Goal: Task Accomplishment & Management: Use online tool/utility

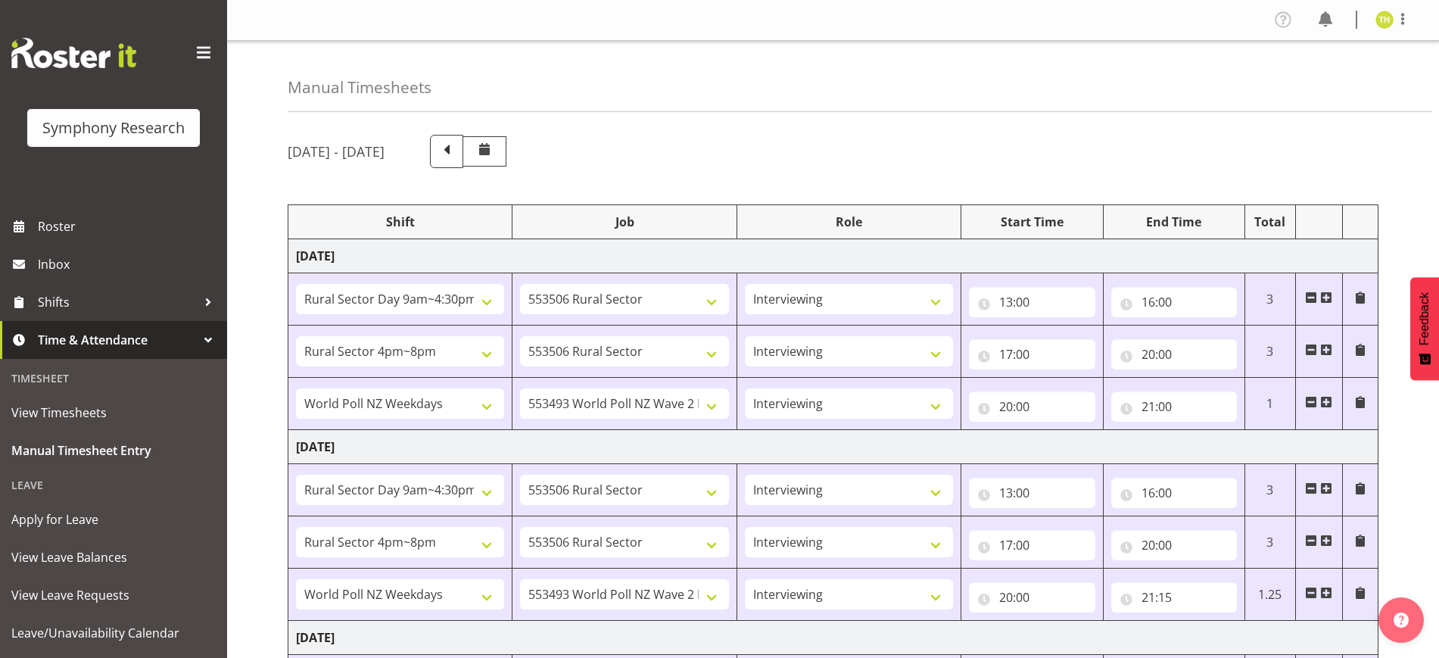
select select "81561"
select select "10587"
select select "47"
select select "81298"
select select "10587"
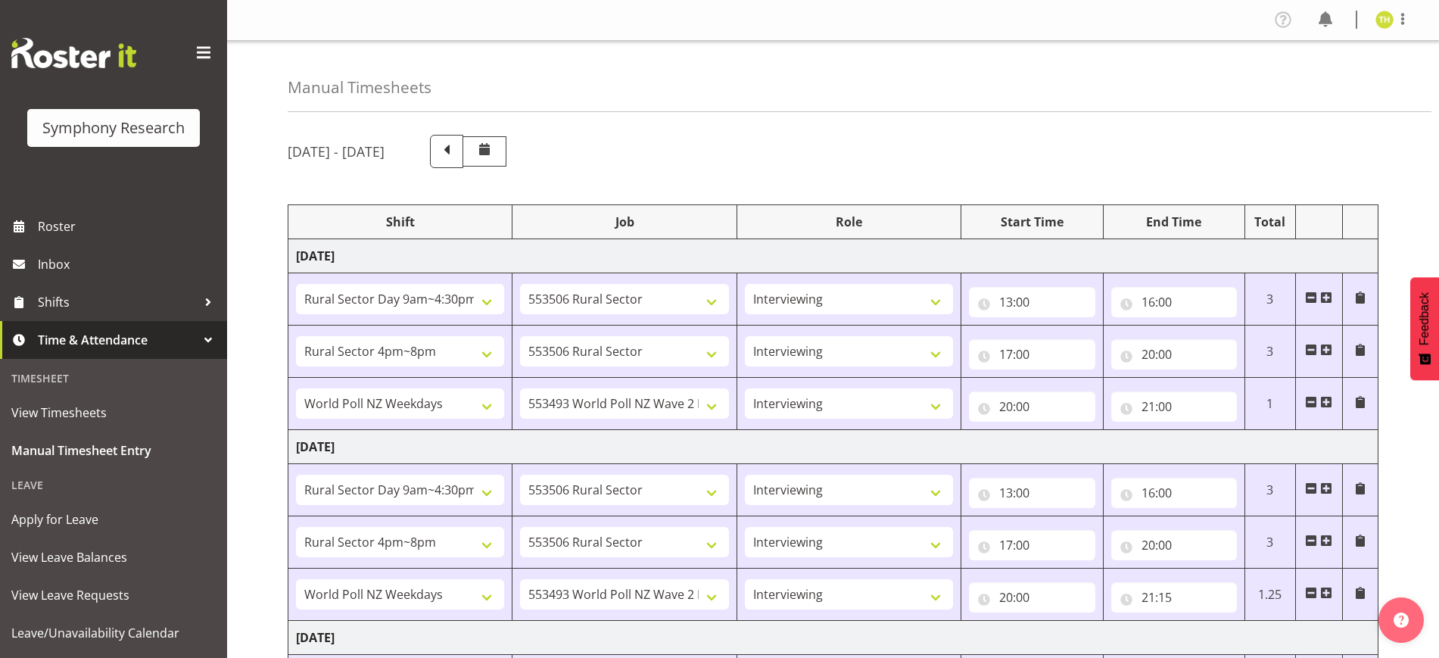
select select "47"
select select "41604"
select select "10527"
select select "47"
select select "81561"
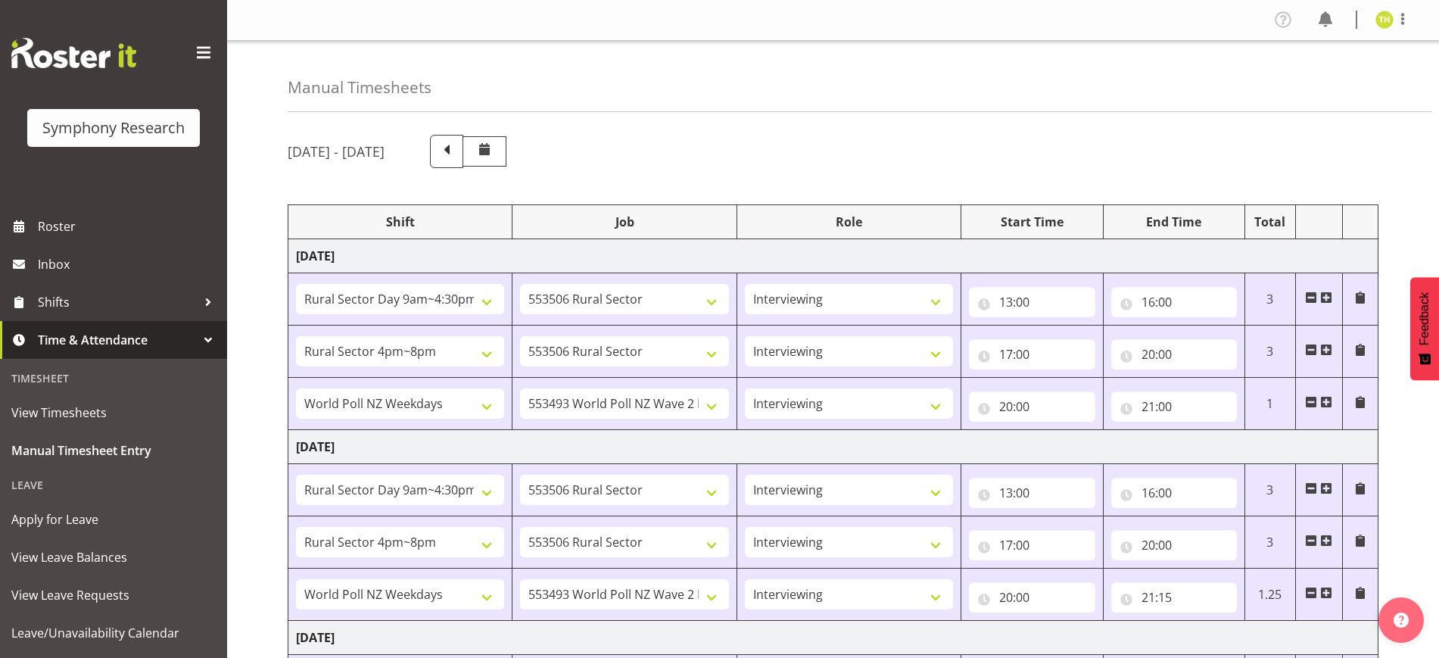
select select "10587"
select select "47"
select select "81298"
select select "10587"
select select "47"
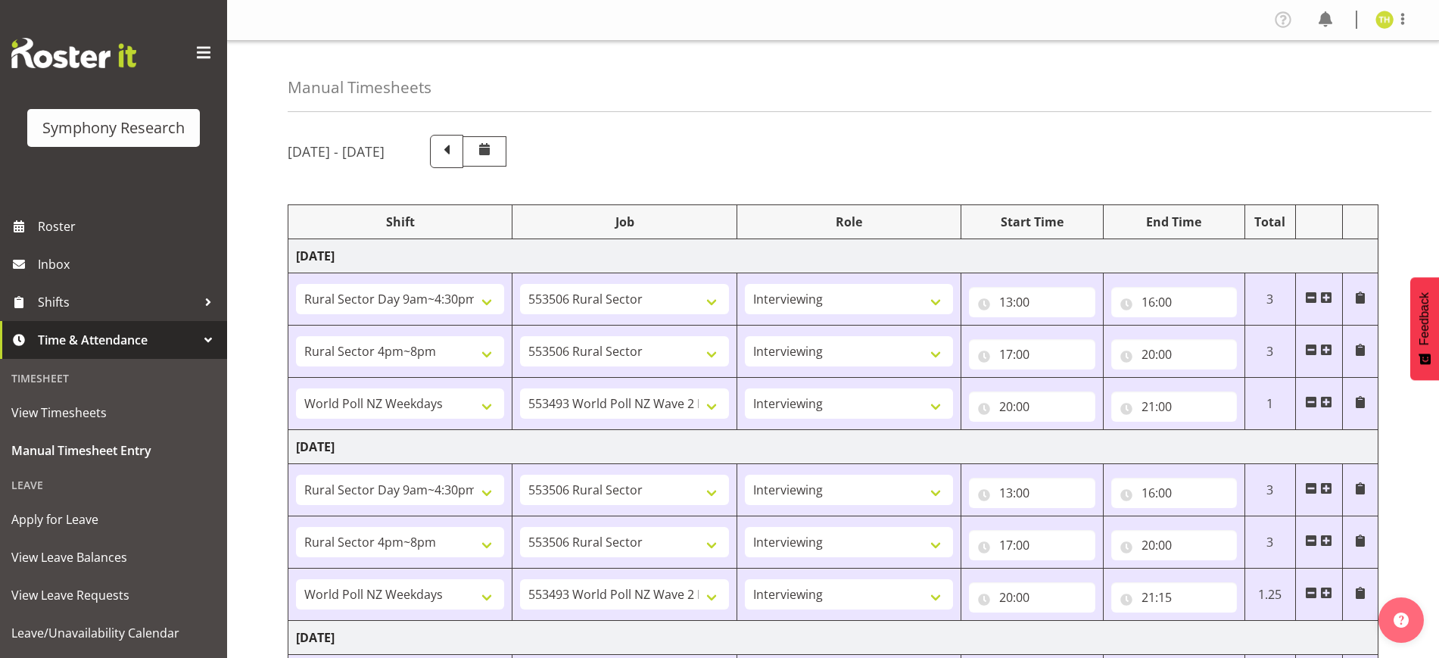
select select "41604"
select select "10527"
select select "47"
select select "81561"
select select "10587"
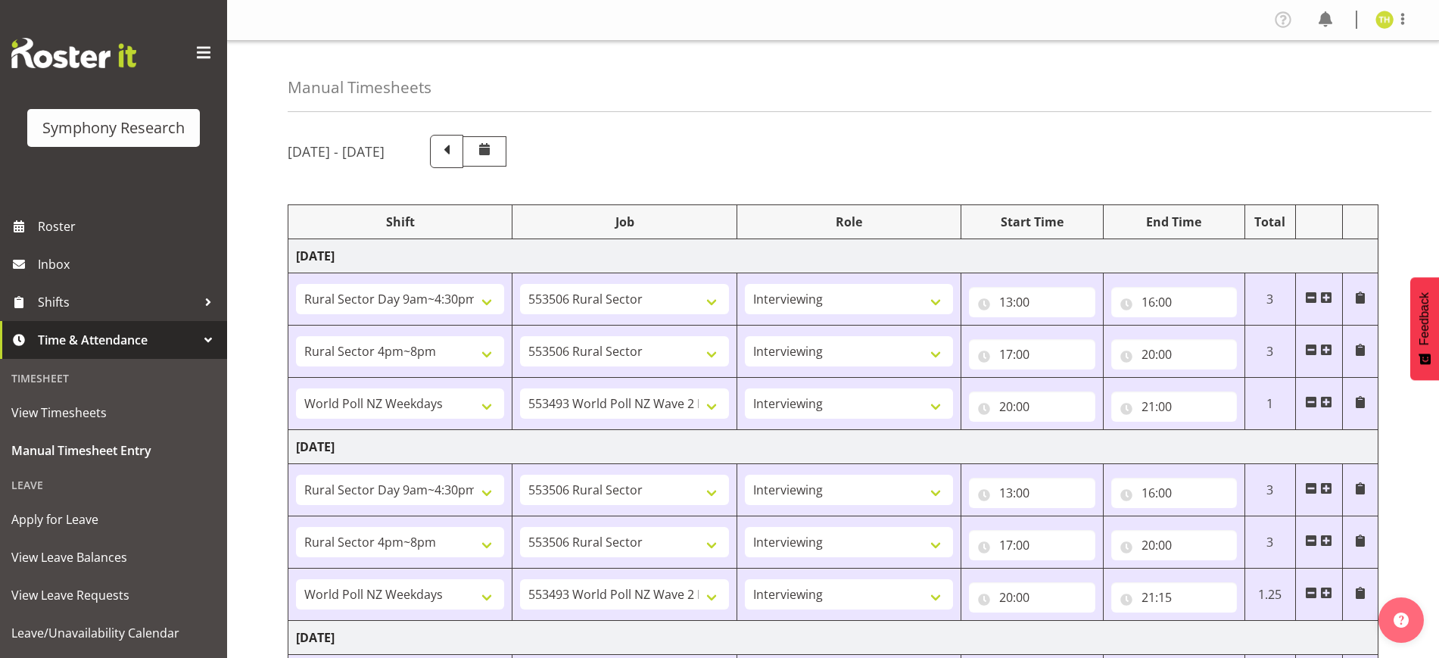
select select "47"
select select "103"
select select "10499"
